Goal: Use online tool/utility

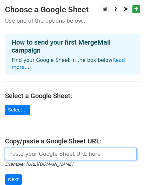
click at [38, 148] on input "url" at bounding box center [71, 154] width 132 height 13
paste input "[URL][DOMAIN_NAME]"
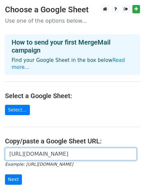
scroll to position [0, 142]
type input "[URL][DOMAIN_NAME]"
click at [5, 174] on input "Next" at bounding box center [13, 179] width 17 height 10
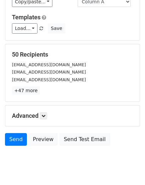
scroll to position [93, 0]
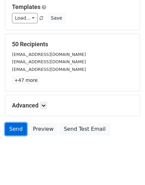
click at [22, 126] on link "Send" at bounding box center [16, 129] width 22 height 13
